Goal: Task Accomplishment & Management: Manage account settings

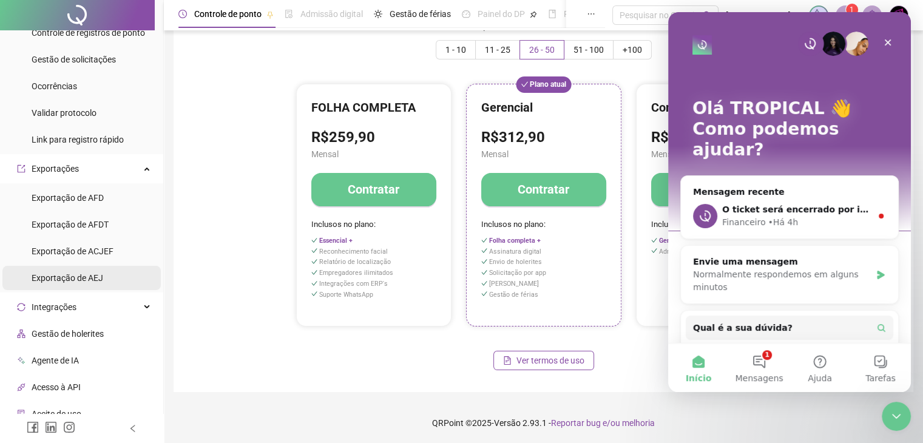
scroll to position [78, 0]
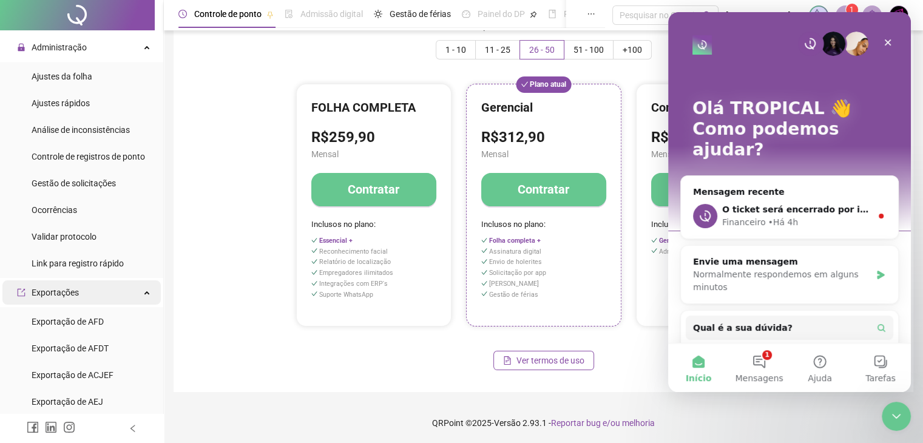
click at [112, 296] on div "Exportações" at bounding box center [81, 292] width 158 height 24
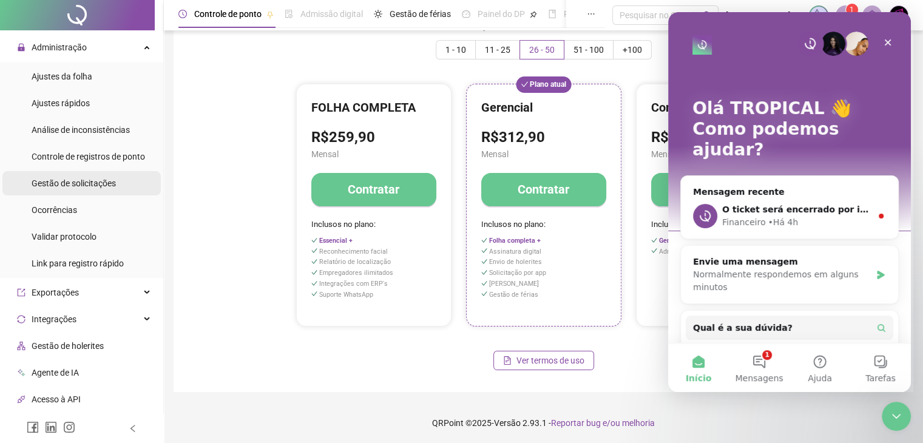
click at [96, 185] on span "Gestão de solicitações" at bounding box center [74, 183] width 84 height 10
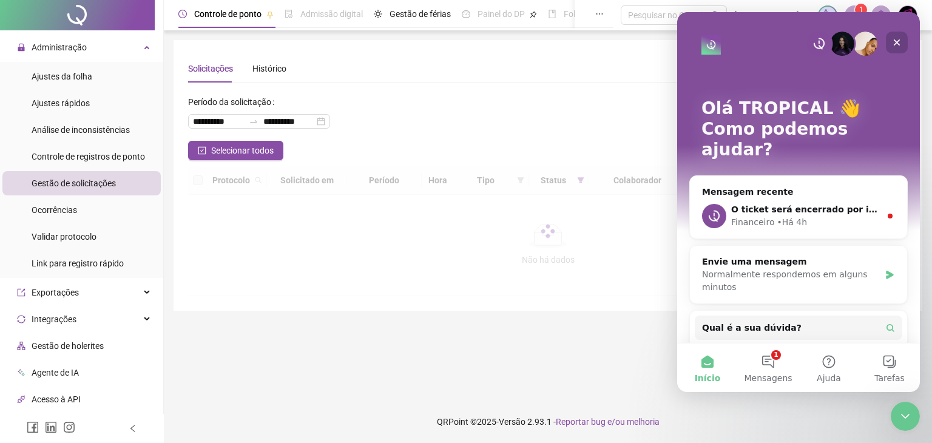
click at [896, 46] on icon "Fechar" at bounding box center [897, 43] width 10 height 10
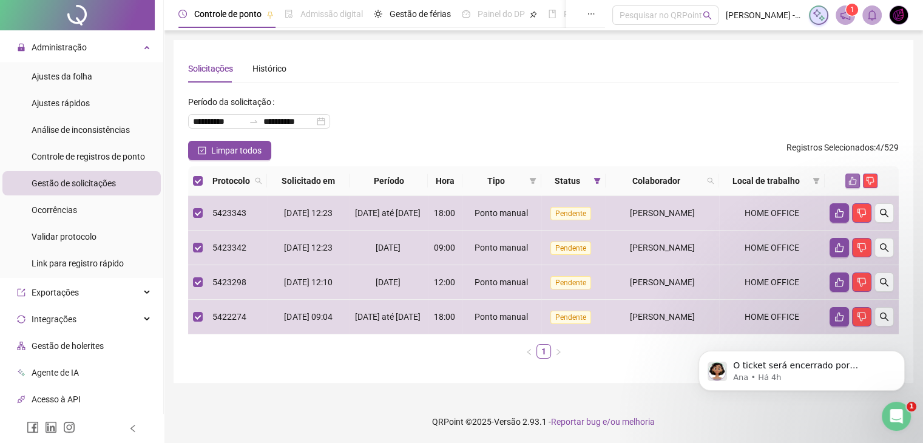
click at [848, 180] on icon "like" at bounding box center [852, 181] width 8 height 8
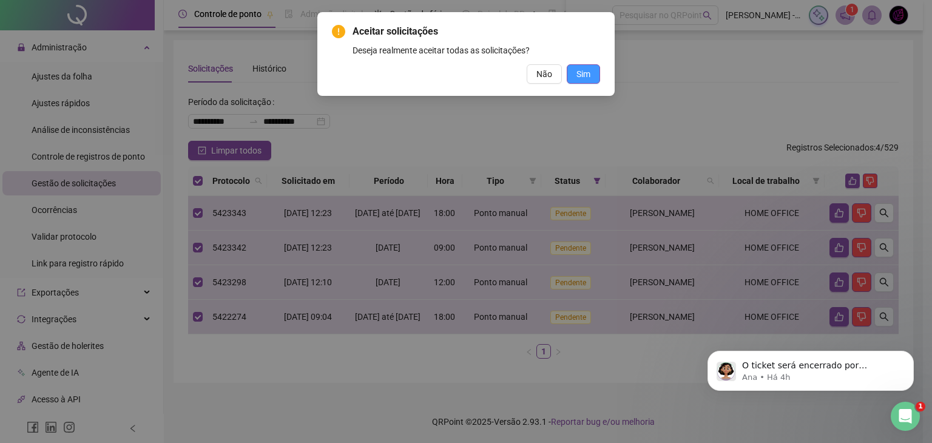
click at [590, 73] on span "Sim" at bounding box center [583, 73] width 14 height 13
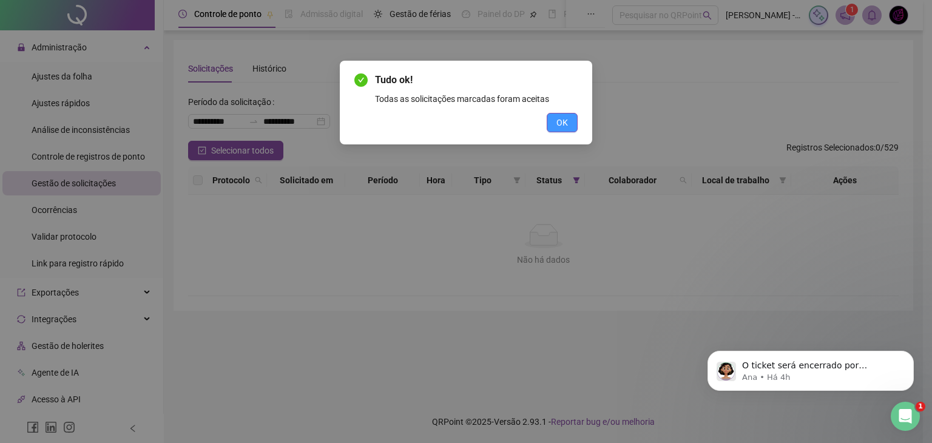
click at [562, 127] on span "OK" at bounding box center [562, 122] width 12 height 13
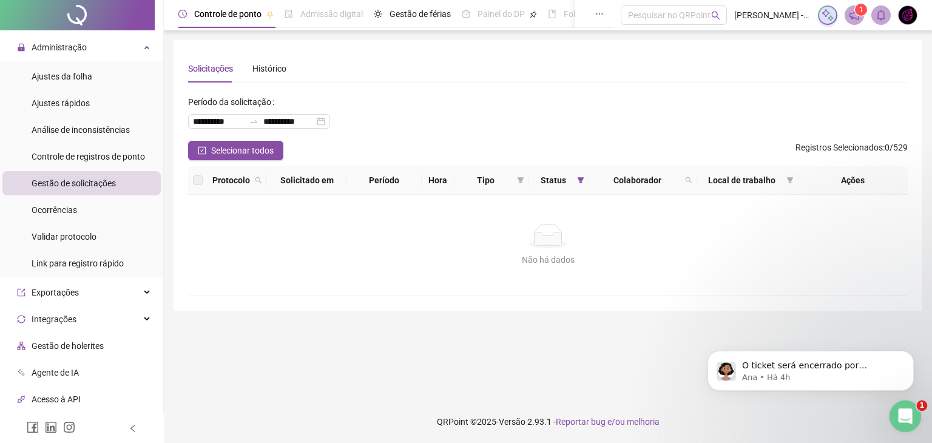
click at [910, 416] on icon "Abertura do Messenger da Intercom" at bounding box center [904, 415] width 20 height 20
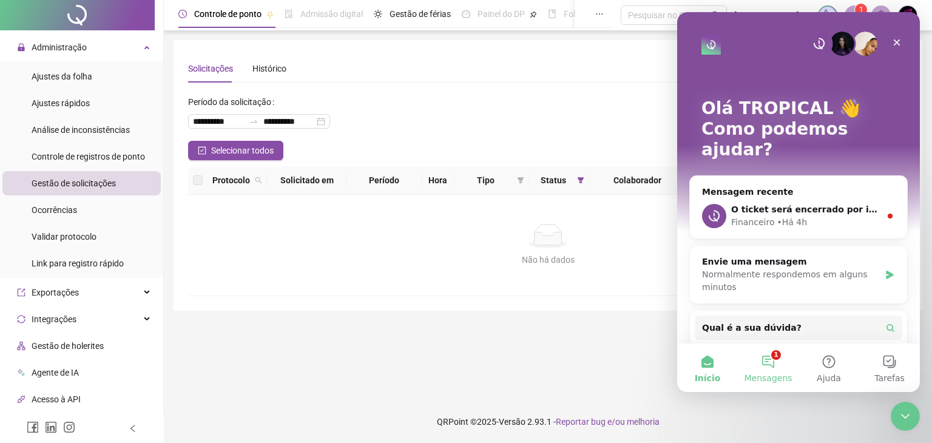
click at [788, 366] on button "1 Mensagens" at bounding box center [768, 367] width 61 height 49
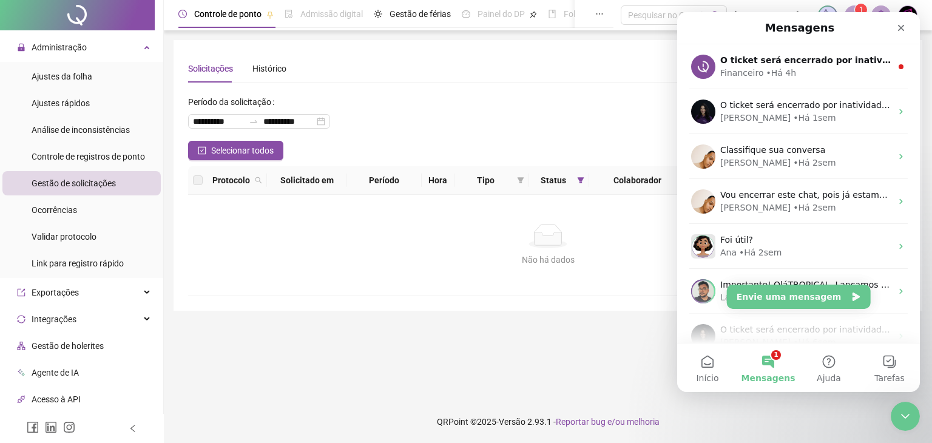
click at [629, 328] on main "**********" at bounding box center [548, 215] width 749 height 351
click at [712, 365] on button "Início" at bounding box center [707, 367] width 61 height 49
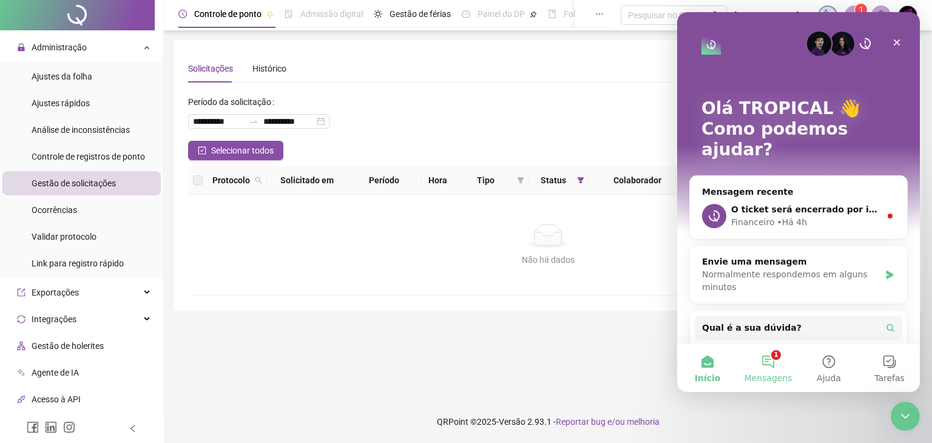
click at [777, 368] on button "1 Mensagens" at bounding box center [768, 367] width 61 height 49
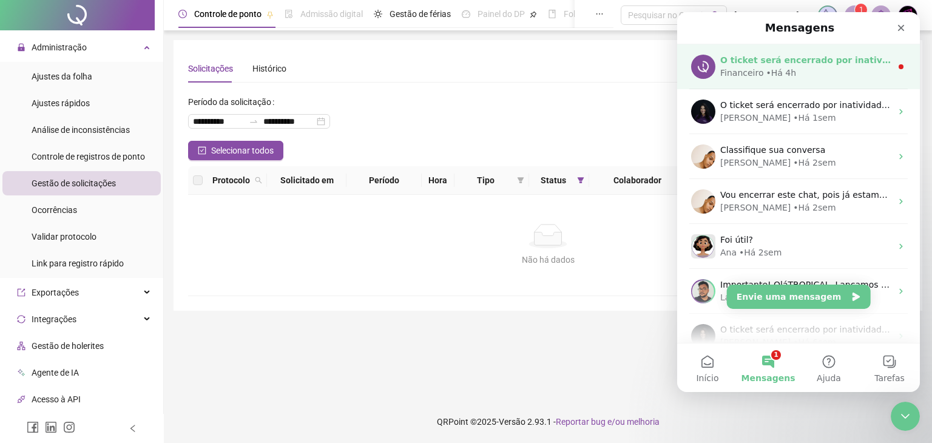
click at [815, 83] on div "O ticket será encerrado por inatividade. Caso ainda tenha dúvidas, ou precise d…" at bounding box center [798, 66] width 243 height 45
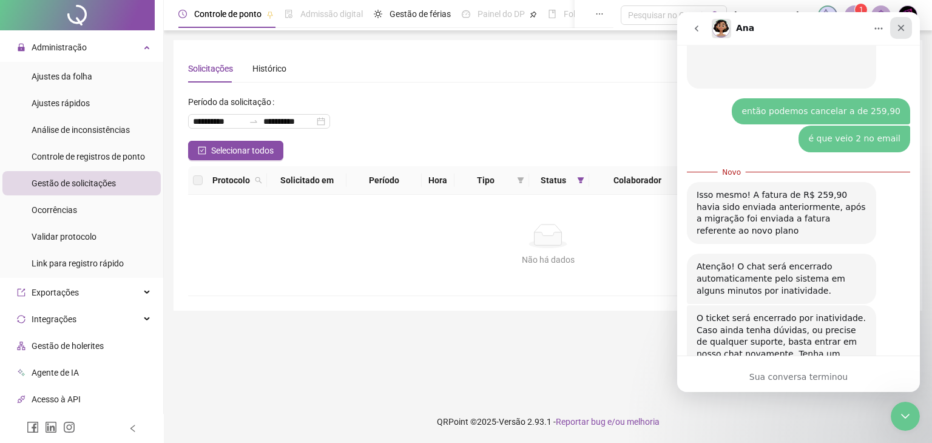
scroll to position [761, 0]
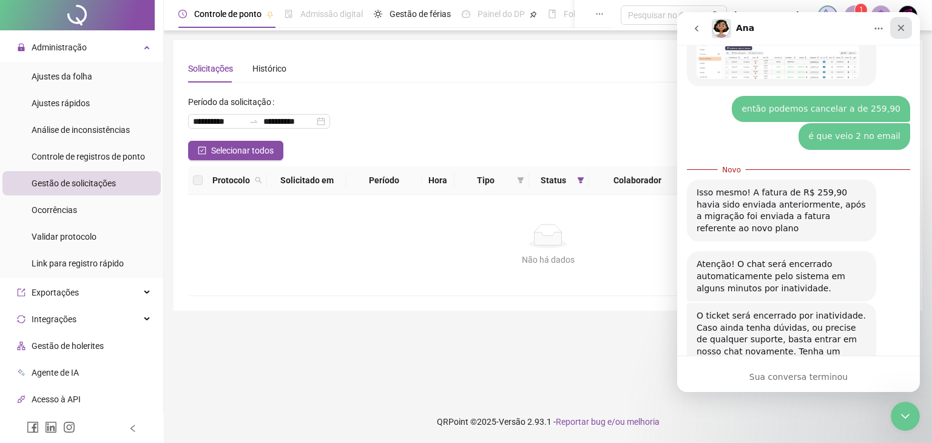
click at [907, 23] on div "Fechar" at bounding box center [901, 28] width 22 height 22
